Goal: Information Seeking & Learning: Learn about a topic

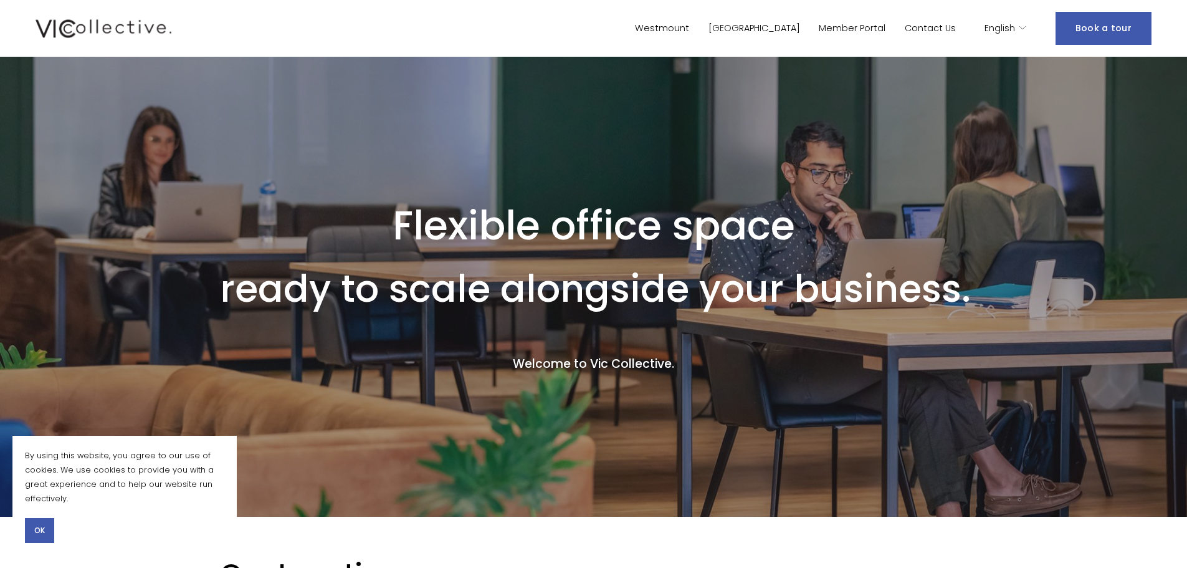
click at [40, 531] on span "OK" at bounding box center [39, 530] width 11 height 11
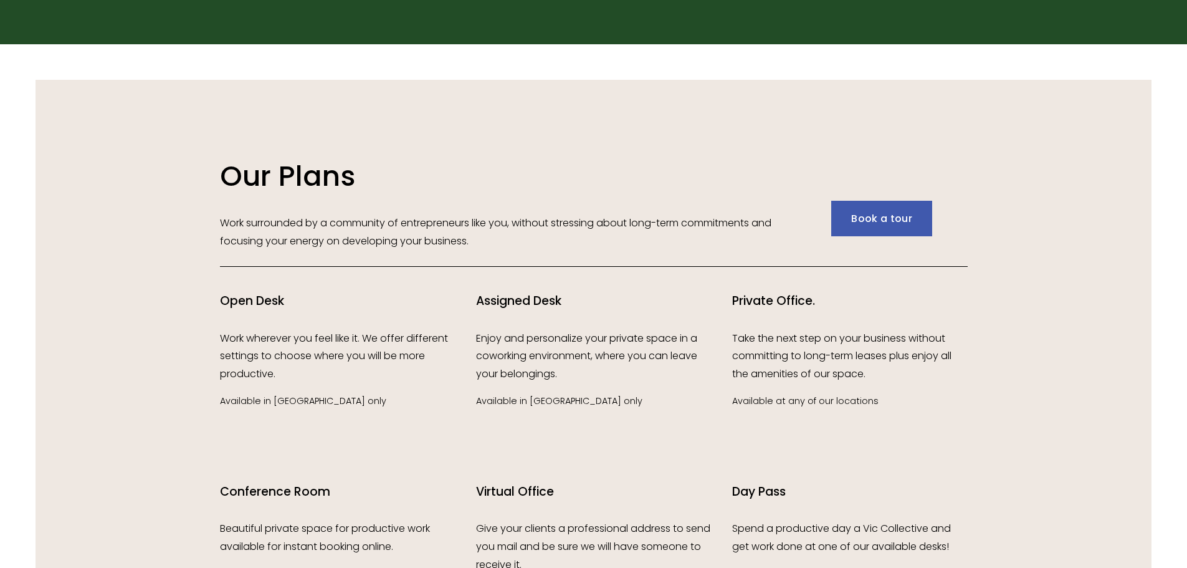
scroll to position [1765, 0]
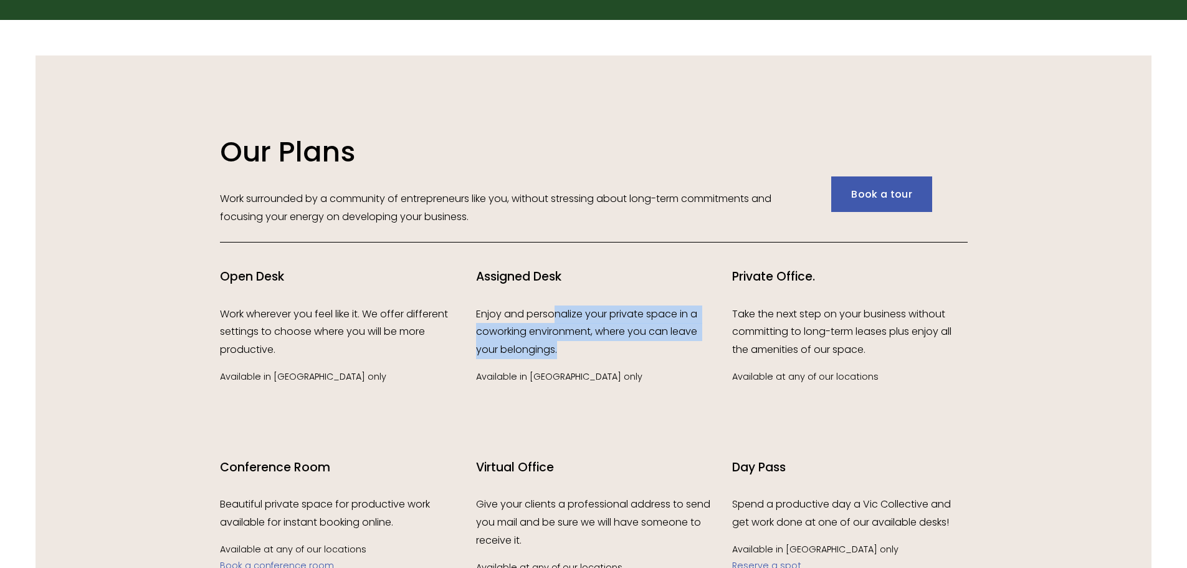
drag, startPoint x: 587, startPoint y: 324, endPoint x: 629, endPoint y: 368, distance: 60.8
click at [695, 351] on p "Enjoy and personalize your private space in a coworking environment, where you …" at bounding box center [593, 332] width 235 height 54
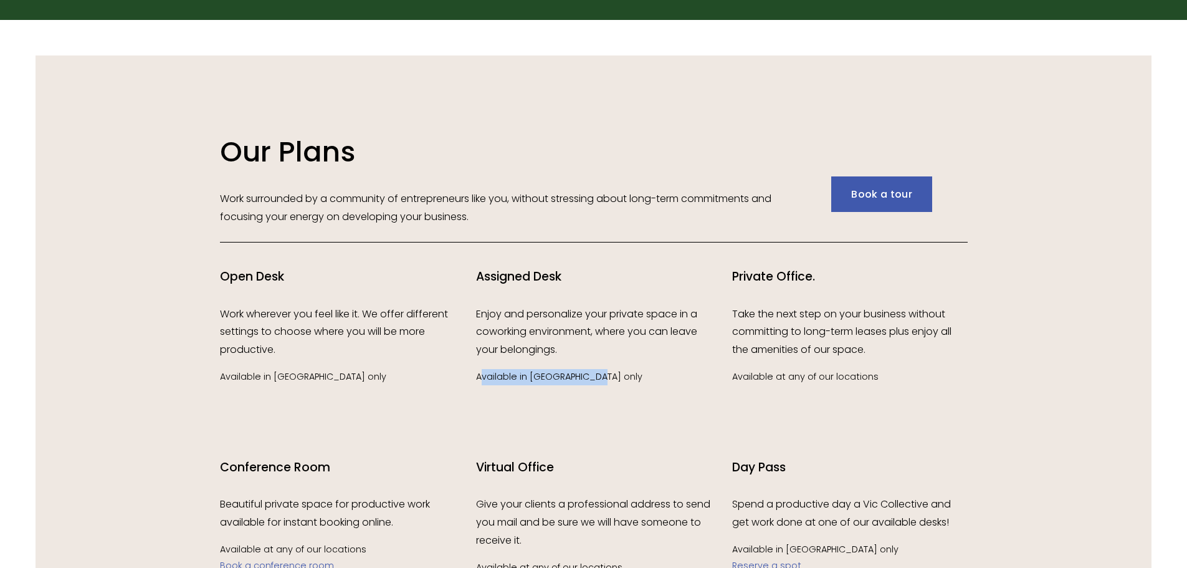
drag, startPoint x: 479, startPoint y: 381, endPoint x: 610, endPoint y: 383, distance: 130.9
click at [610, 383] on p "Available in Westmount only" at bounding box center [593, 377] width 235 height 16
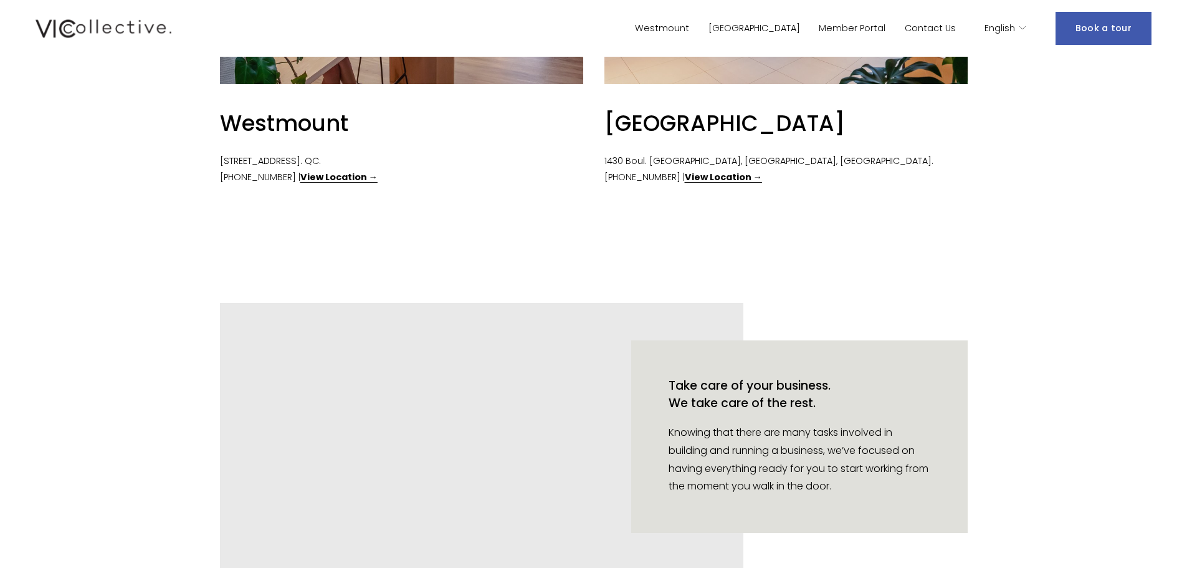
scroll to position [677, 0]
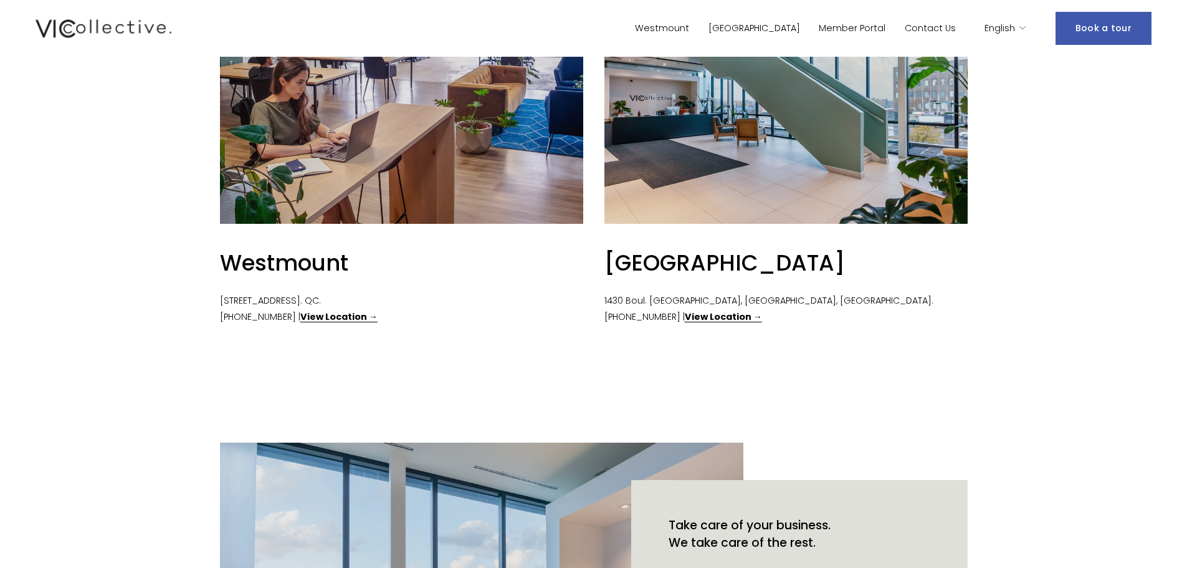
click at [689, 26] on link "Westmount" at bounding box center [662, 28] width 54 height 18
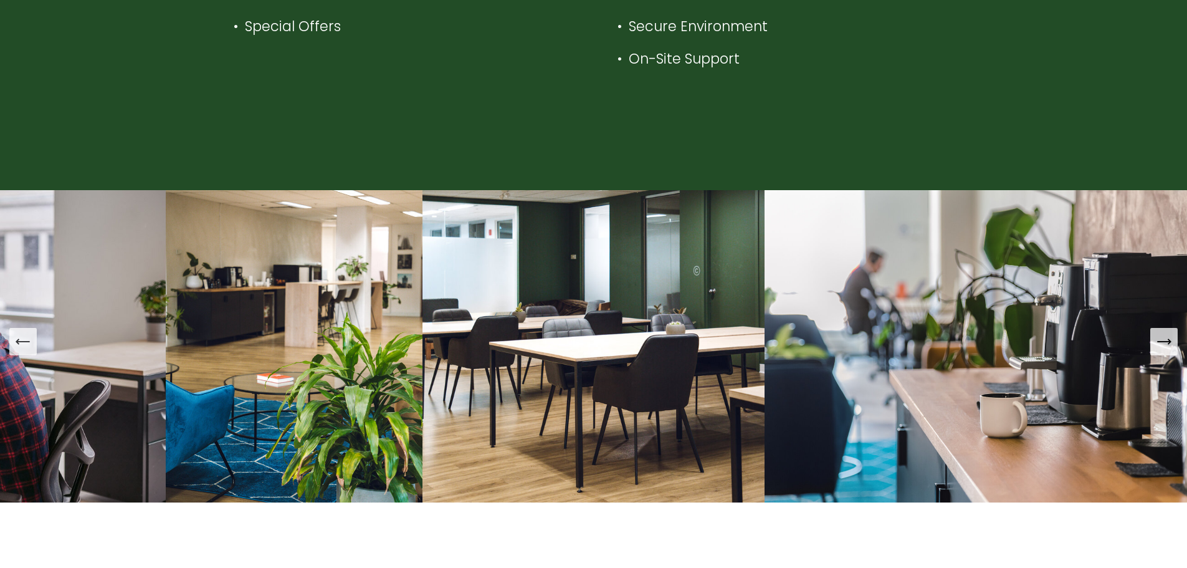
scroll to position [1039, 0]
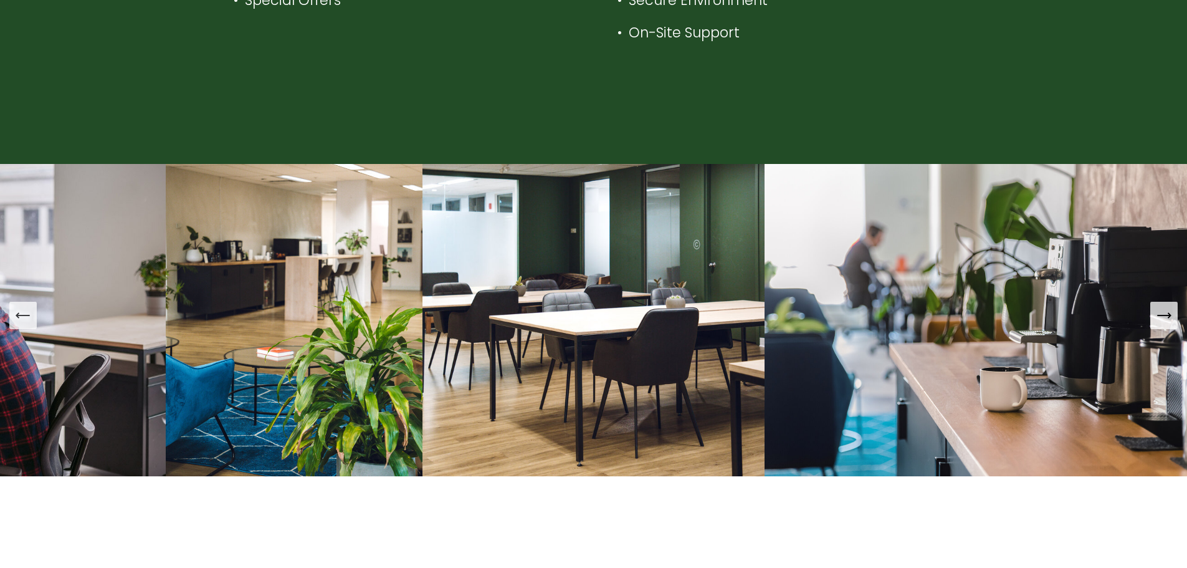
click at [590, 303] on img at bounding box center [593, 320] width 342 height 312
click at [872, 300] on img at bounding box center [1000, 320] width 472 height 312
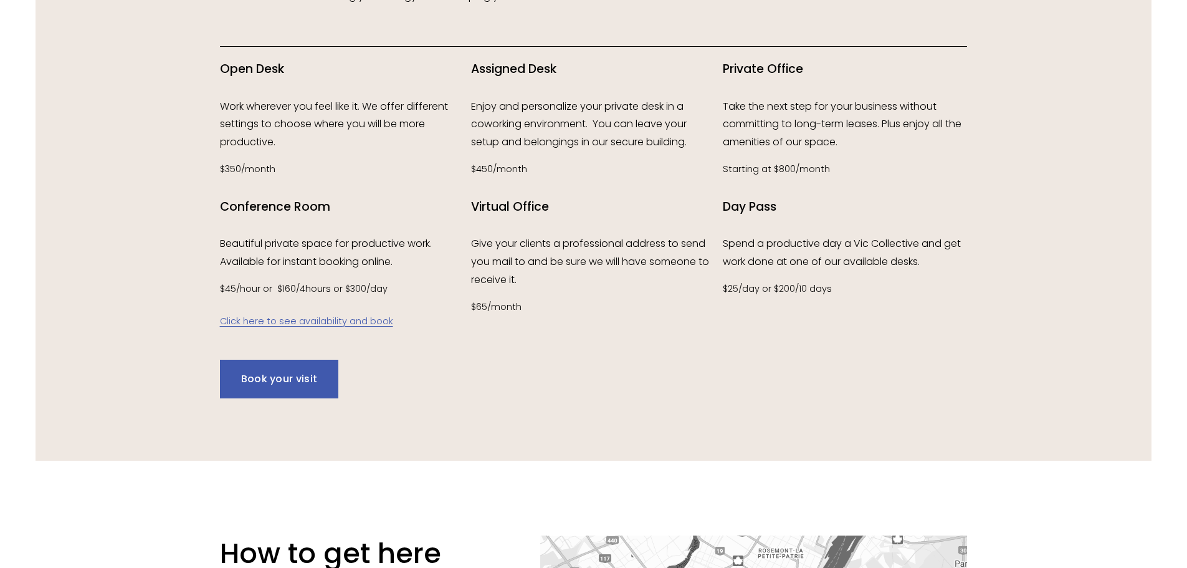
scroll to position [1662, 0]
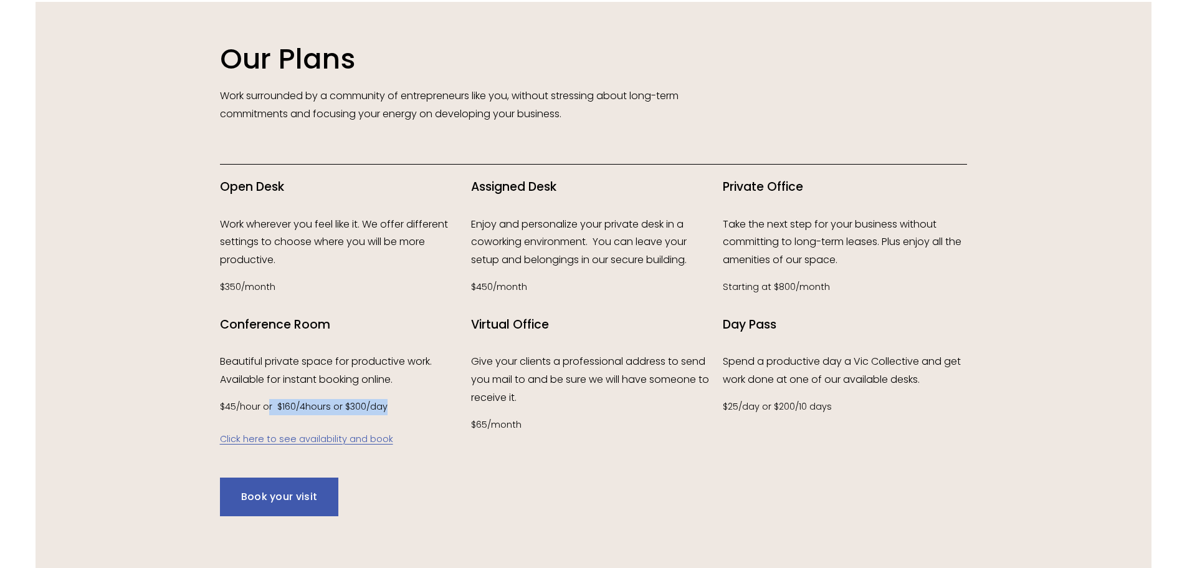
drag, startPoint x: 279, startPoint y: 411, endPoint x: 398, endPoint y: 411, distance: 118.4
click at [398, 411] on p "$45/hour or $160/4hours or $300/day Click here to see availability and book" at bounding box center [342, 423] width 245 height 49
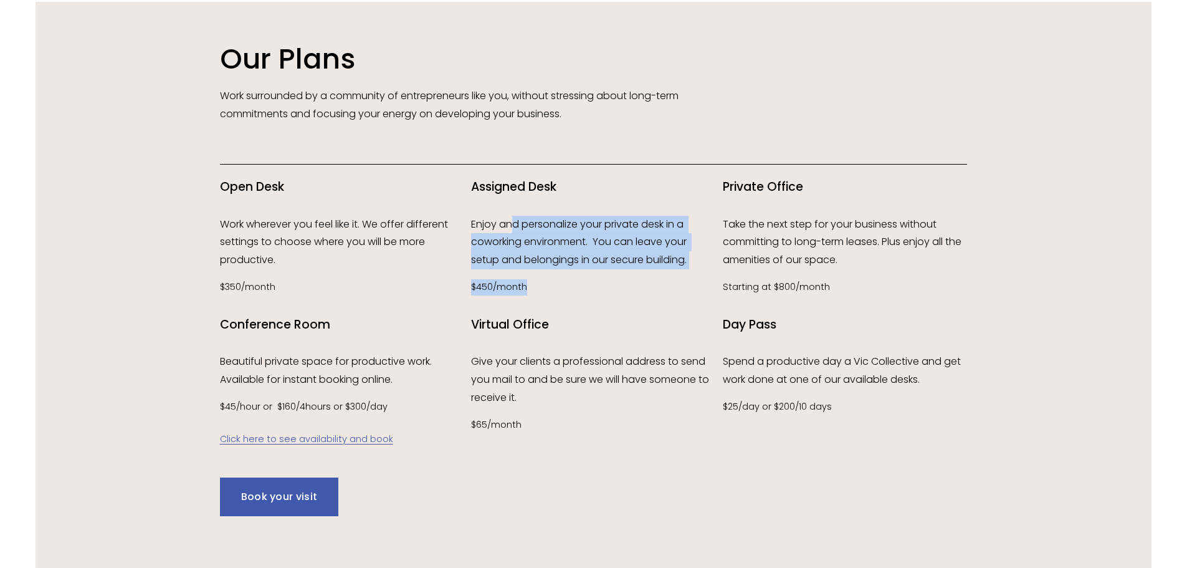
drag, startPoint x: 512, startPoint y: 223, endPoint x: 602, endPoint y: 286, distance: 110.1
click at [687, 286] on div "Assigned Desk Enjoy and personalize your private desk in a coworking environmen…" at bounding box center [593, 237] width 245 height 117
click at [601, 286] on p "$450/month" at bounding box center [593, 287] width 245 height 16
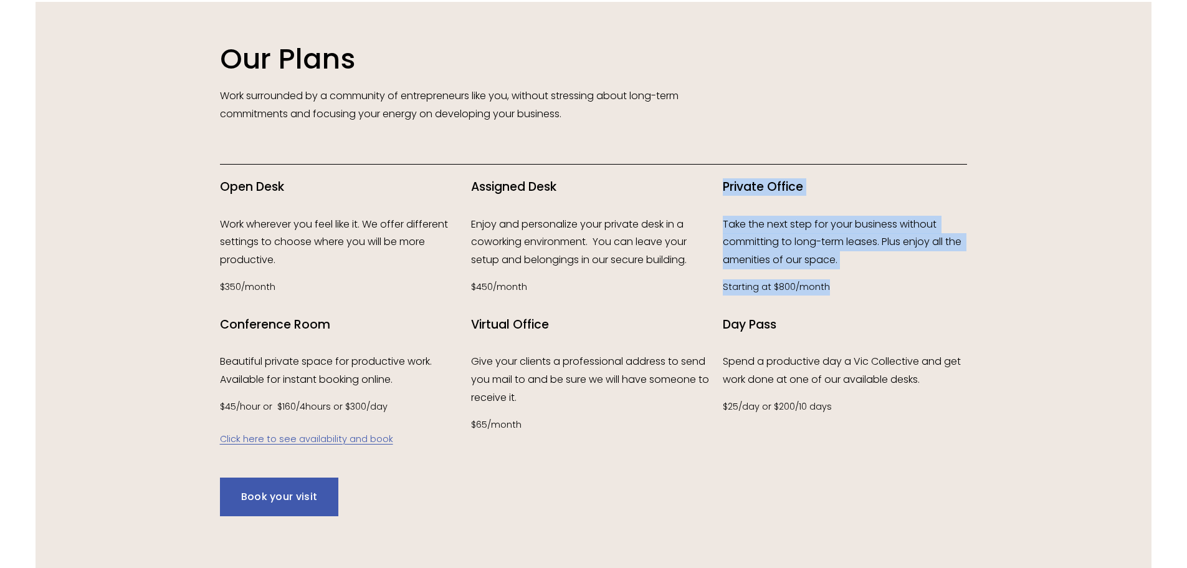
drag, startPoint x: 832, startPoint y: 285, endPoint x: 722, endPoint y: 185, distance: 149.1
click at [723, 185] on div "Private Office Take the next step for your business without committing to long-…" at bounding box center [845, 237] width 245 height 117
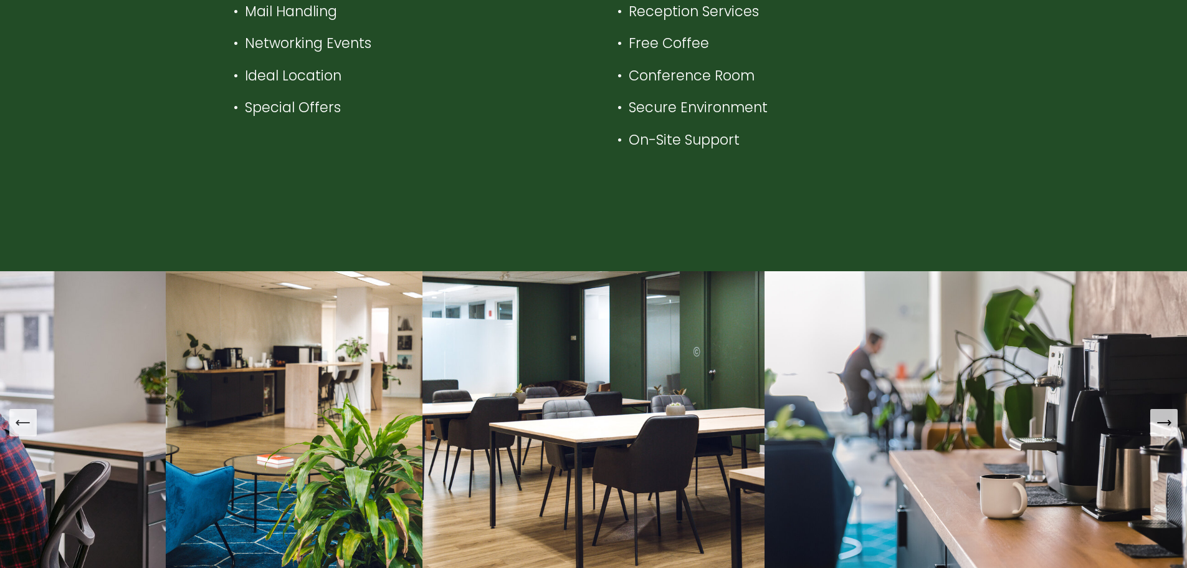
scroll to position [1039, 0]
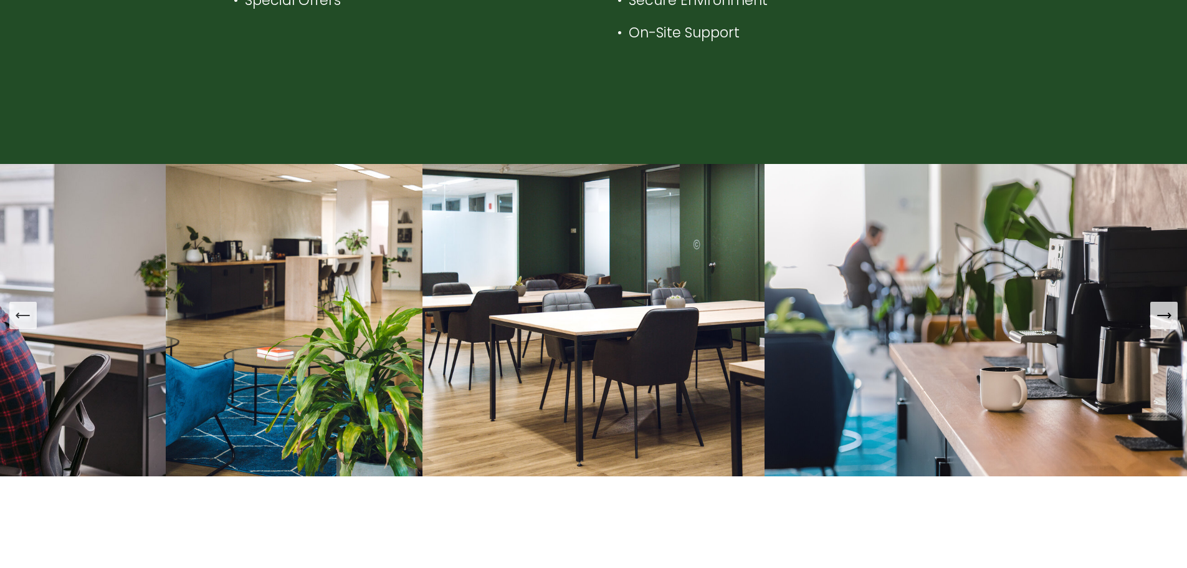
click at [1173, 316] on button "Next Slide" at bounding box center [1163, 315] width 27 height 27
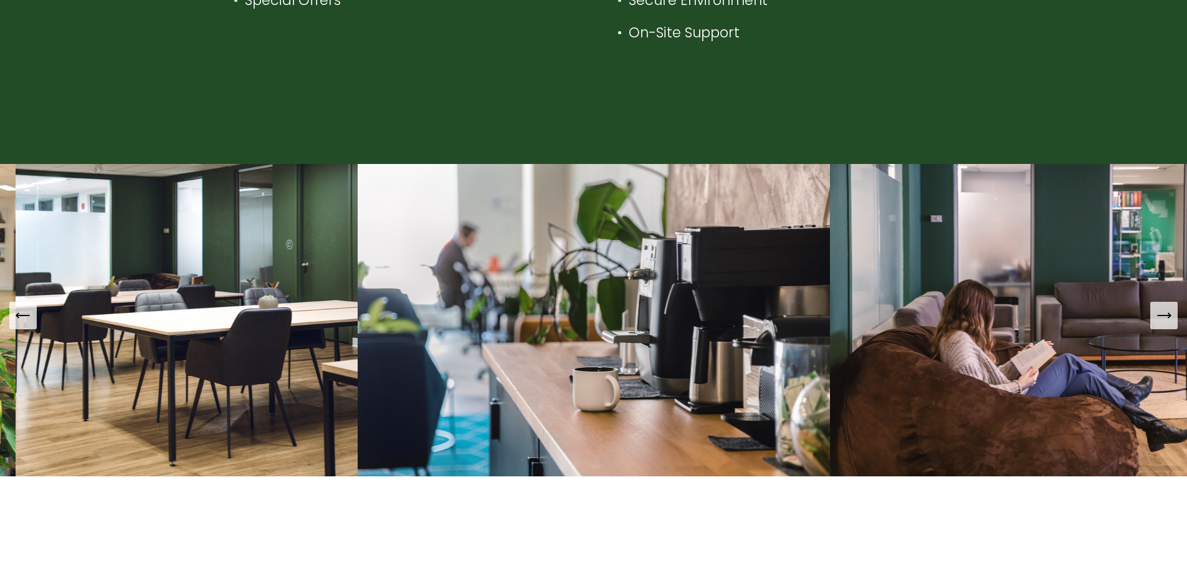
click at [1164, 316] on icon "Next Slide" at bounding box center [1163, 315] width 17 height 17
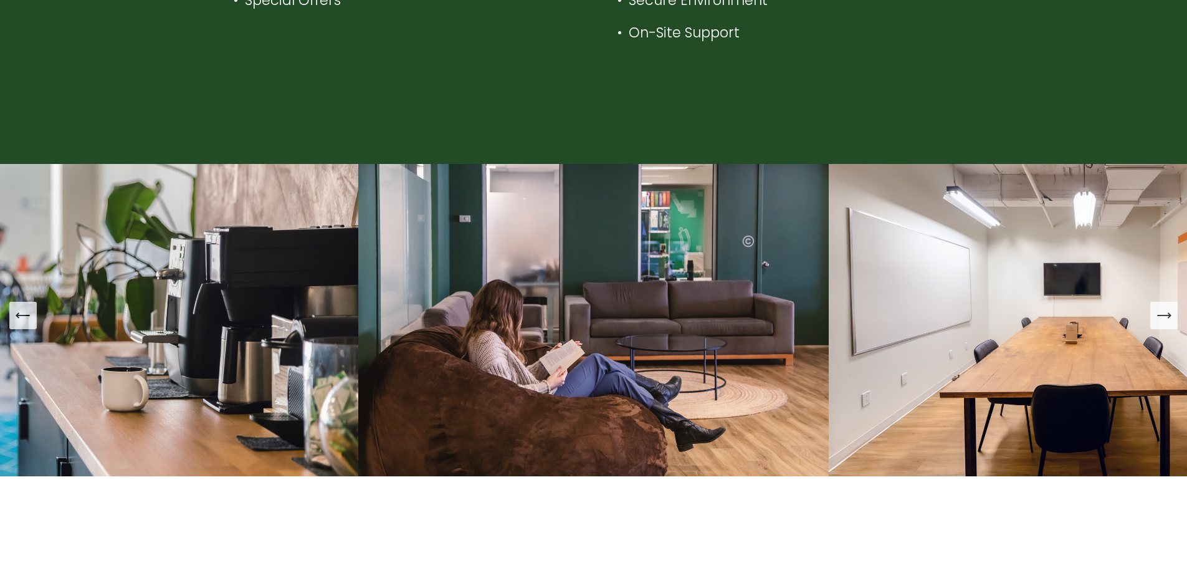
click at [1164, 316] on icon "Next Slide" at bounding box center [1163, 315] width 17 height 17
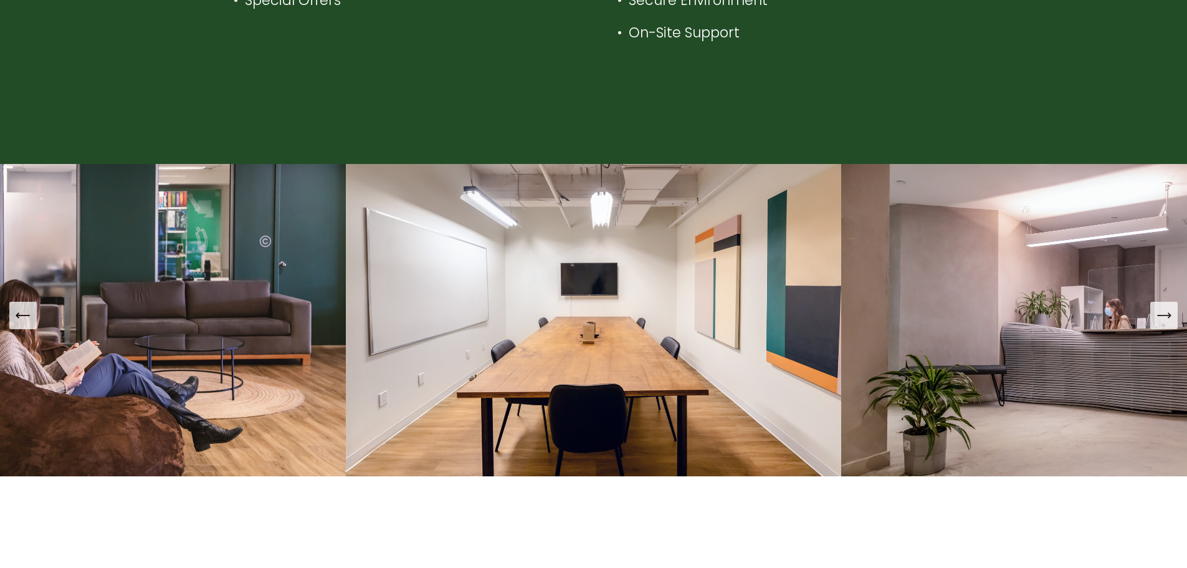
click at [1164, 316] on icon "Next Slide" at bounding box center [1163, 315] width 17 height 17
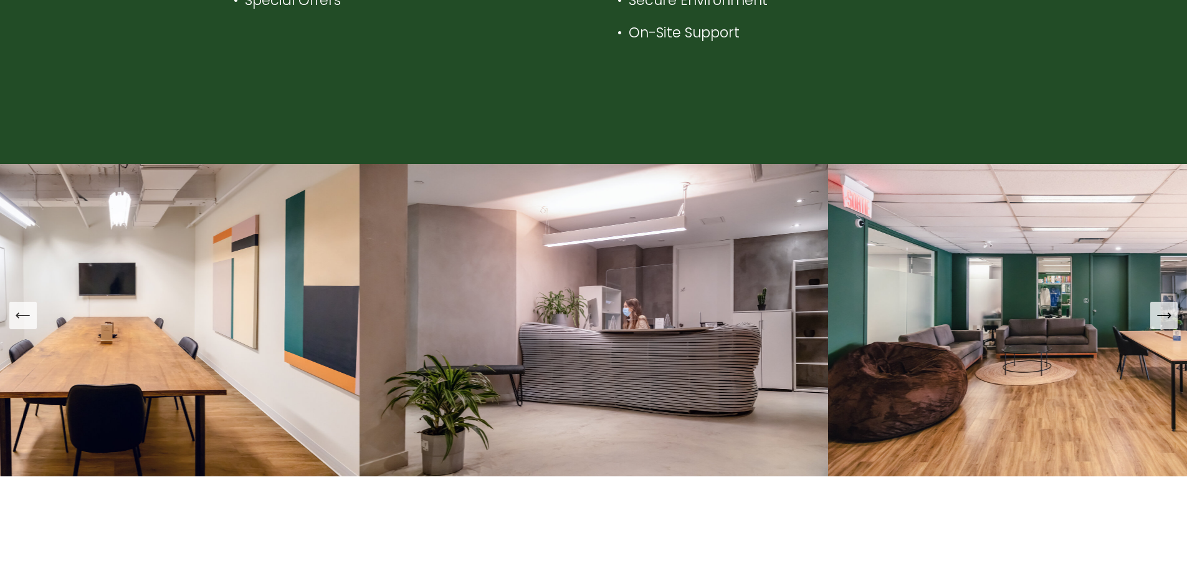
click at [1164, 316] on icon "Next Slide" at bounding box center [1163, 315] width 17 height 17
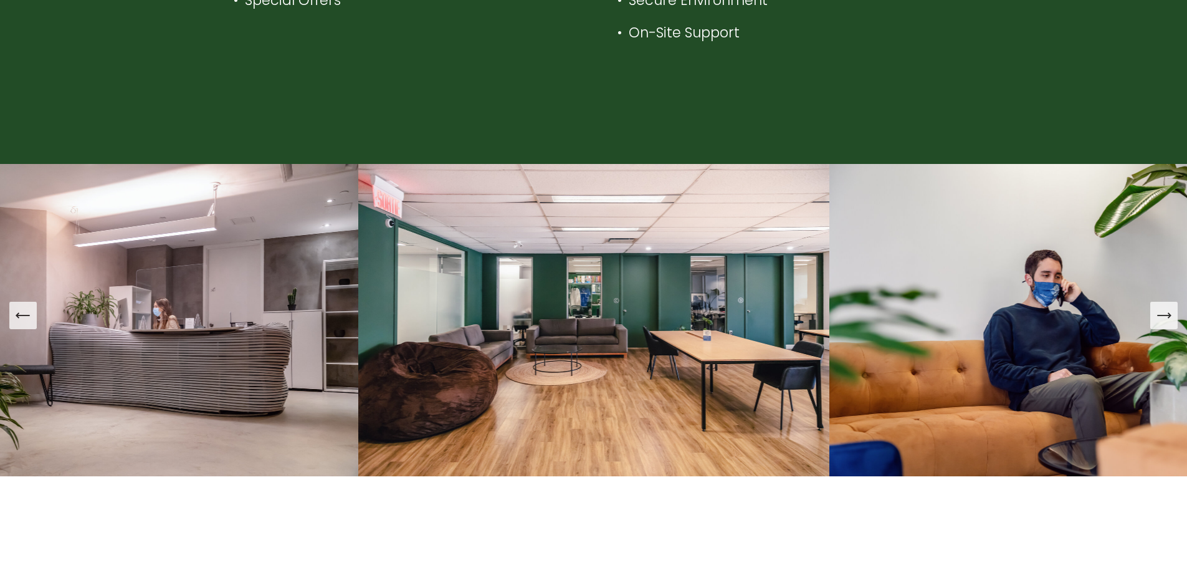
click at [1164, 316] on icon "Next Slide" at bounding box center [1163, 315] width 17 height 17
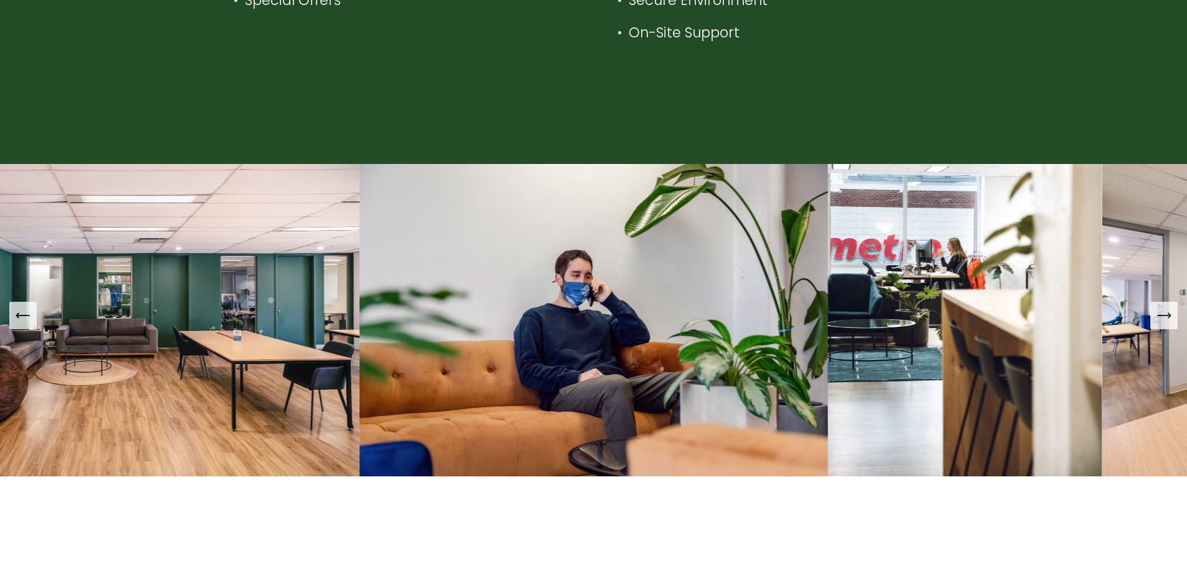
click at [1164, 316] on icon "Next Slide" at bounding box center [1163, 315] width 17 height 17
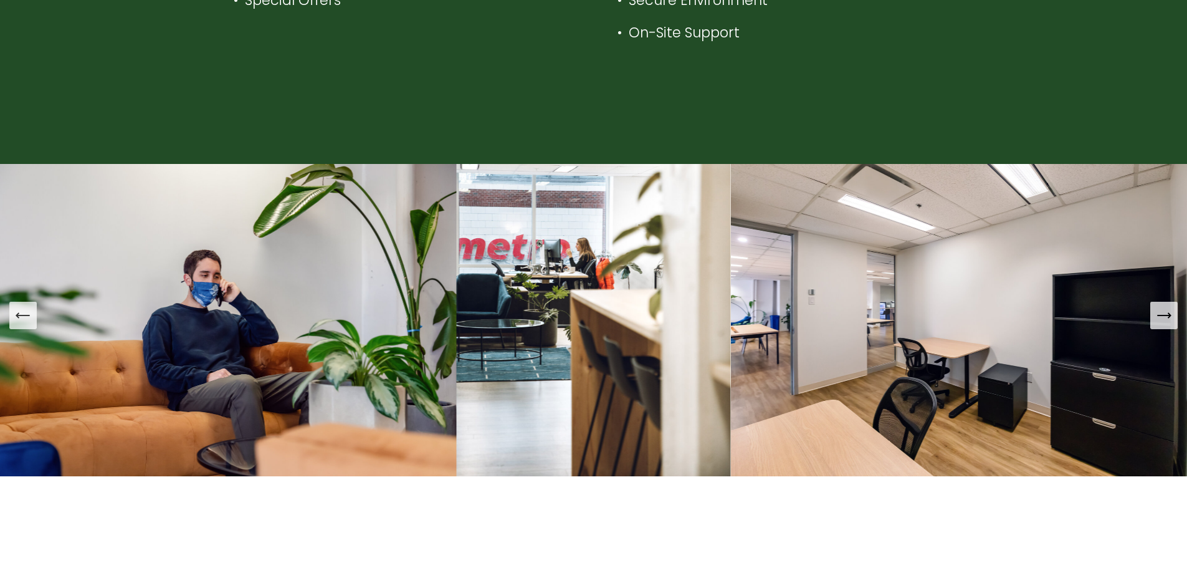
click at [1164, 316] on icon "Next Slide" at bounding box center [1163, 315] width 17 height 17
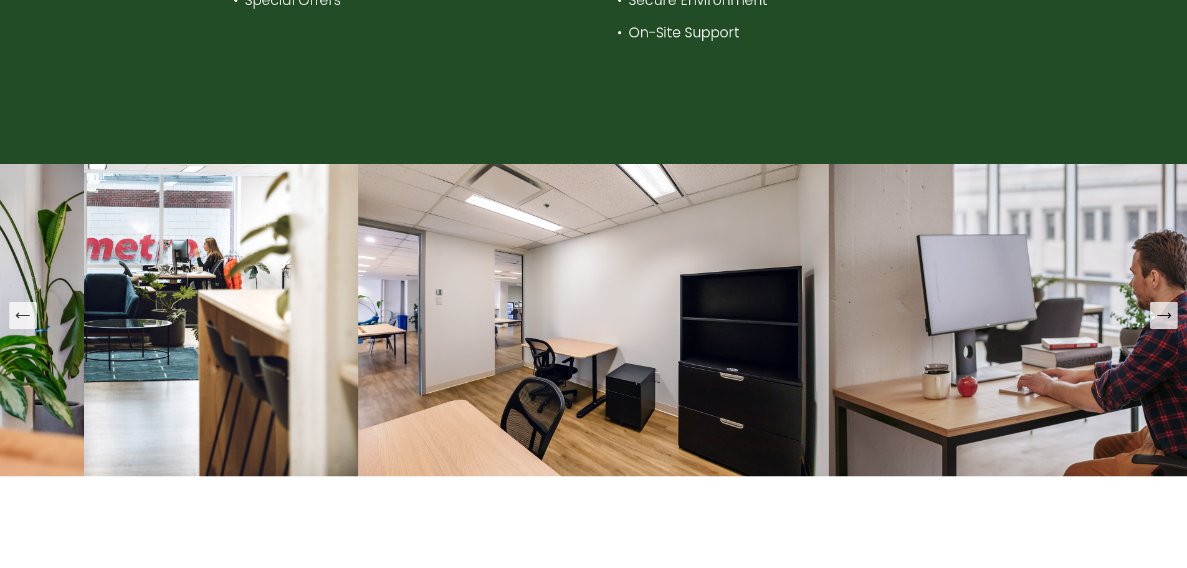
click at [1164, 316] on icon "Next Slide" at bounding box center [1163, 315] width 17 height 17
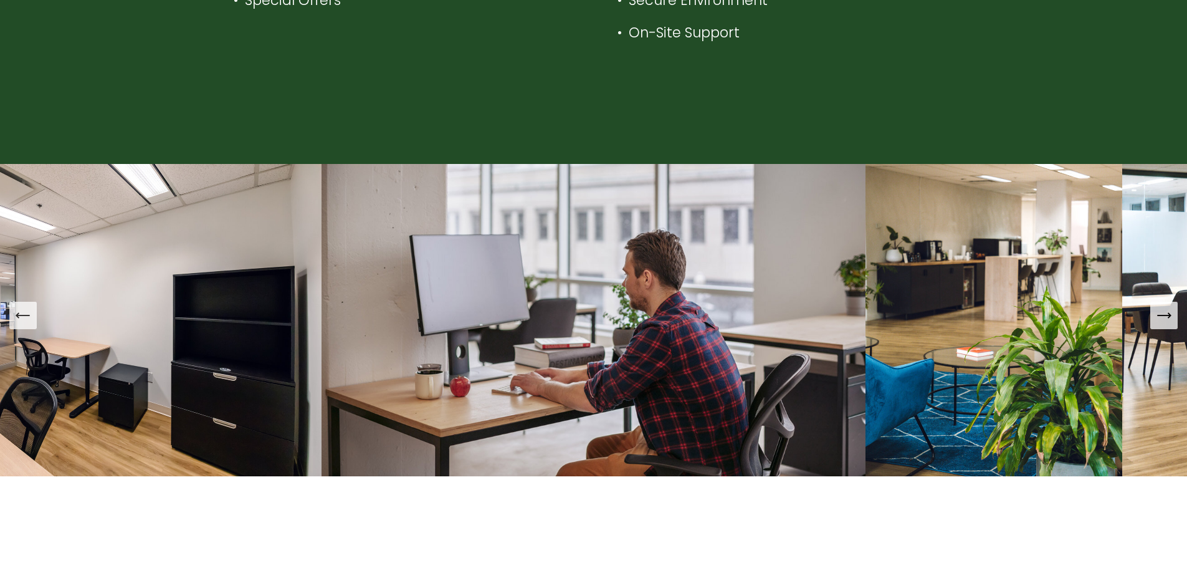
click at [1164, 316] on icon "Next Slide" at bounding box center [1163, 315] width 17 height 17
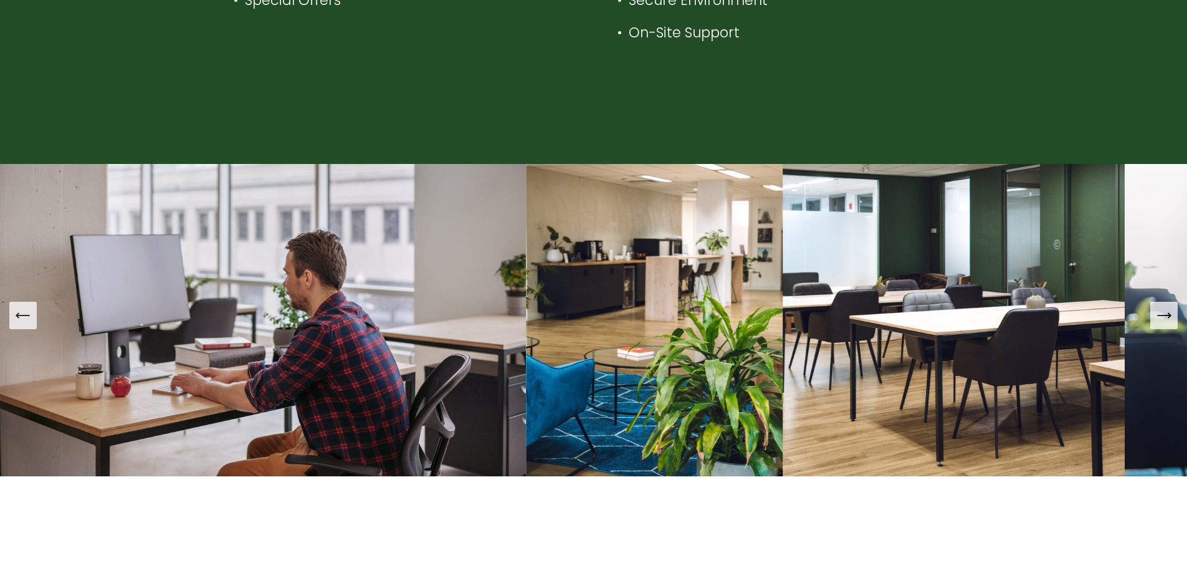
click at [1164, 316] on icon "Next Slide" at bounding box center [1163, 315] width 17 height 17
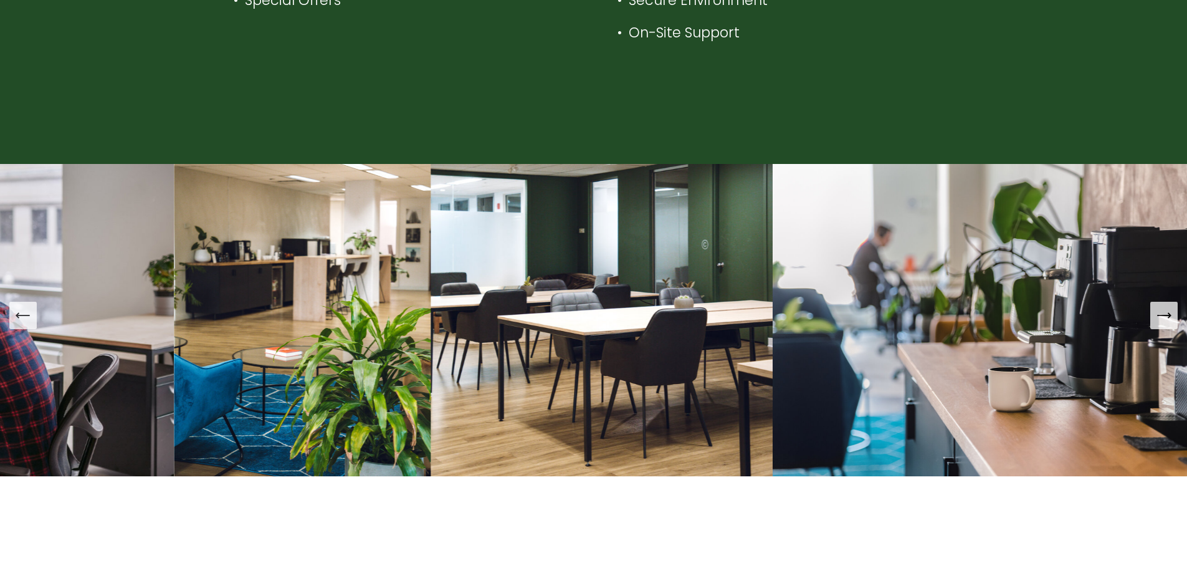
click at [1164, 316] on icon "Next Slide" at bounding box center [1163, 315] width 17 height 17
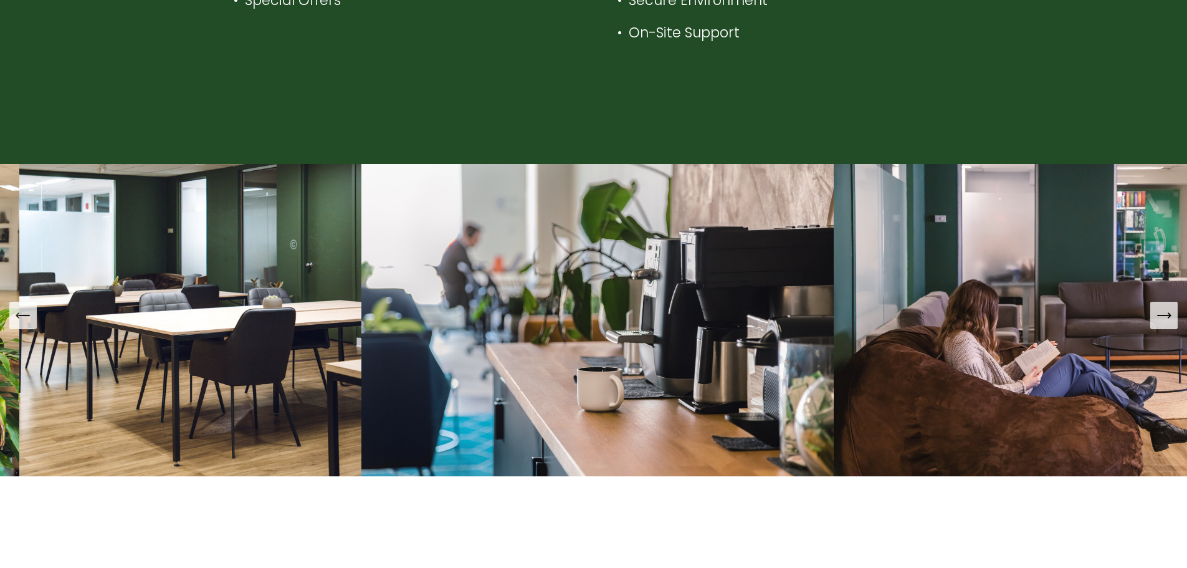
click at [1164, 316] on icon "Next Slide" at bounding box center [1163, 315] width 17 height 17
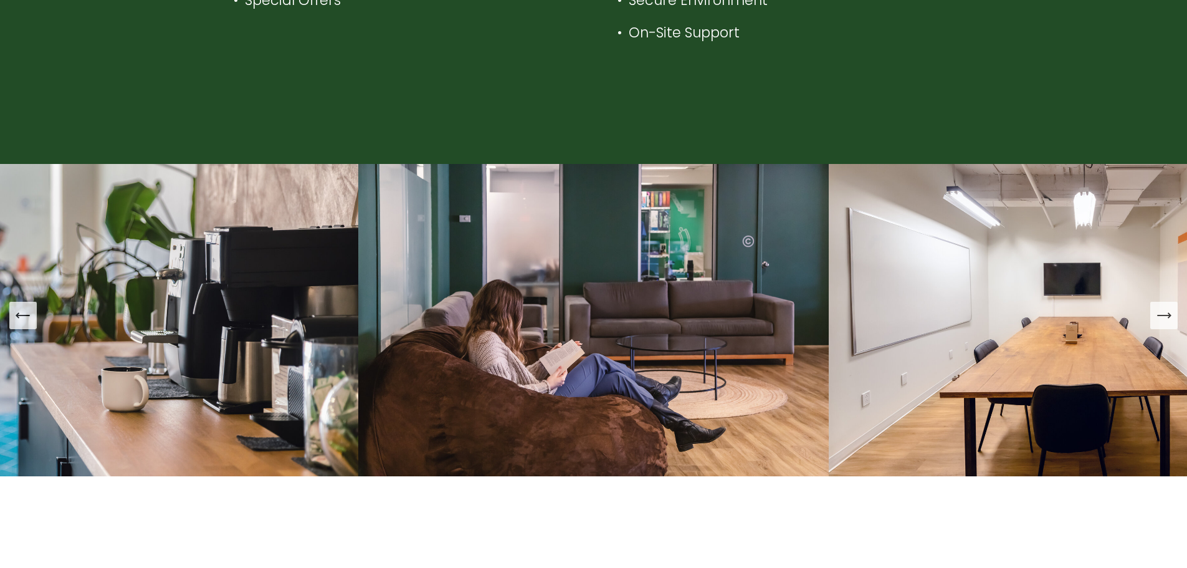
click at [1164, 316] on icon "Next Slide" at bounding box center [1163, 315] width 17 height 17
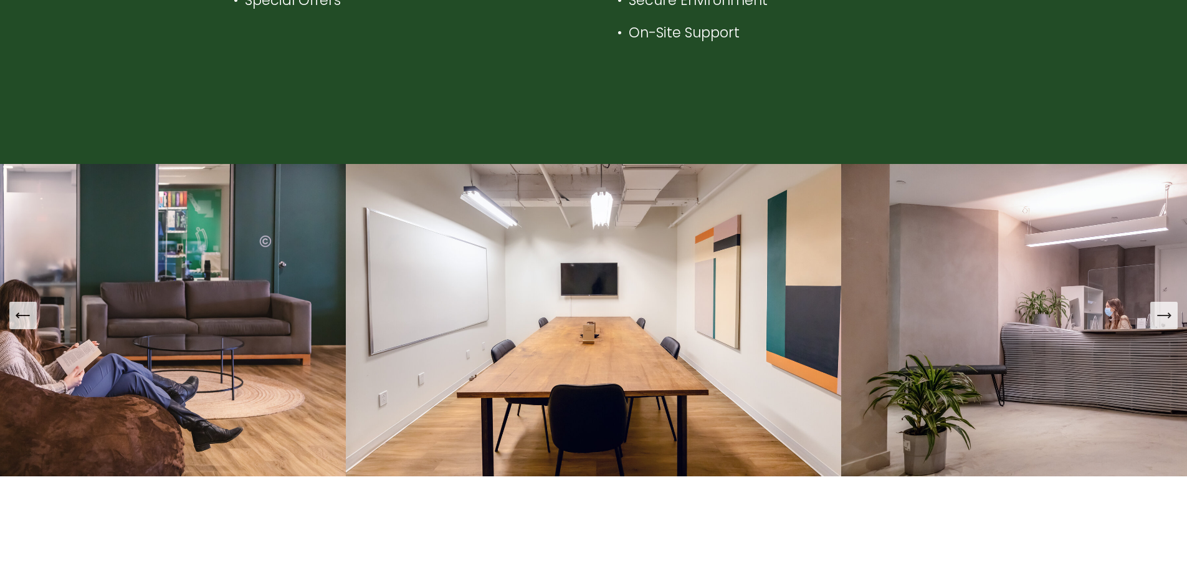
click at [1164, 316] on icon "Next Slide" at bounding box center [1163, 315] width 17 height 17
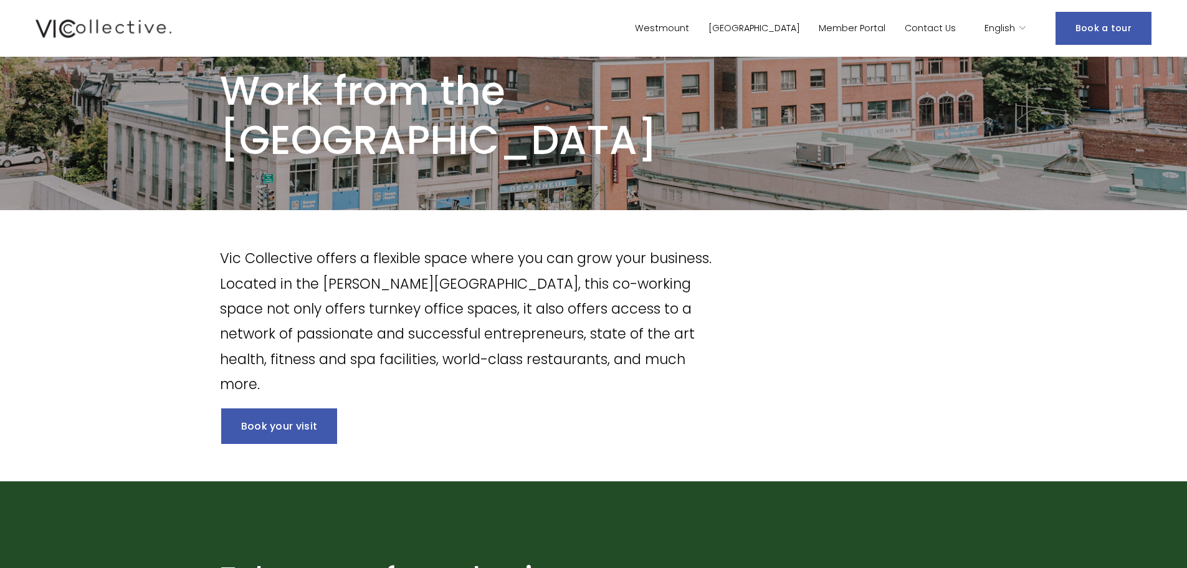
scroll to position [0, 0]
